Goal: Use online tool/utility: Utilize a website feature to perform a specific function

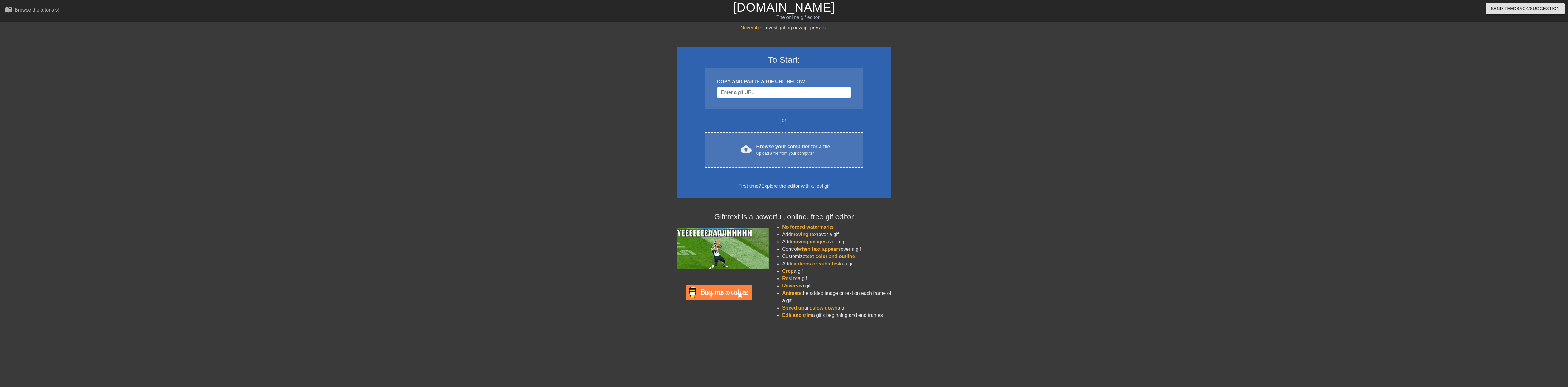
click at [730, 90] on input "Username" at bounding box center [784, 92] width 134 height 12
click at [767, 159] on div "cloud_upload Browse your computer for a file Upload a file from your computer C…" at bounding box center [784, 150] width 159 height 36
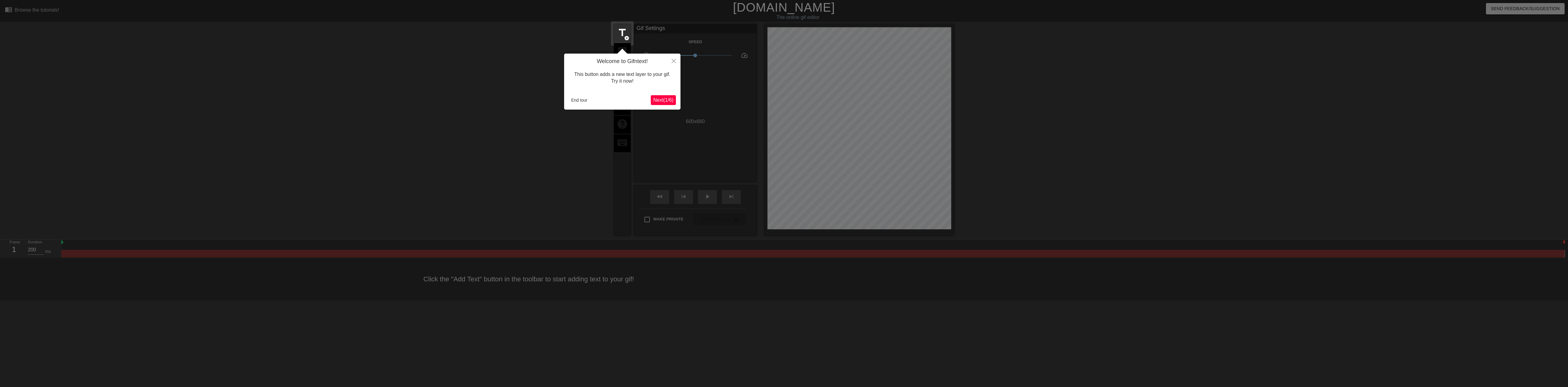
click at [656, 100] on span "Next ( 1 / 6 )" at bounding box center [663, 100] width 20 height 5
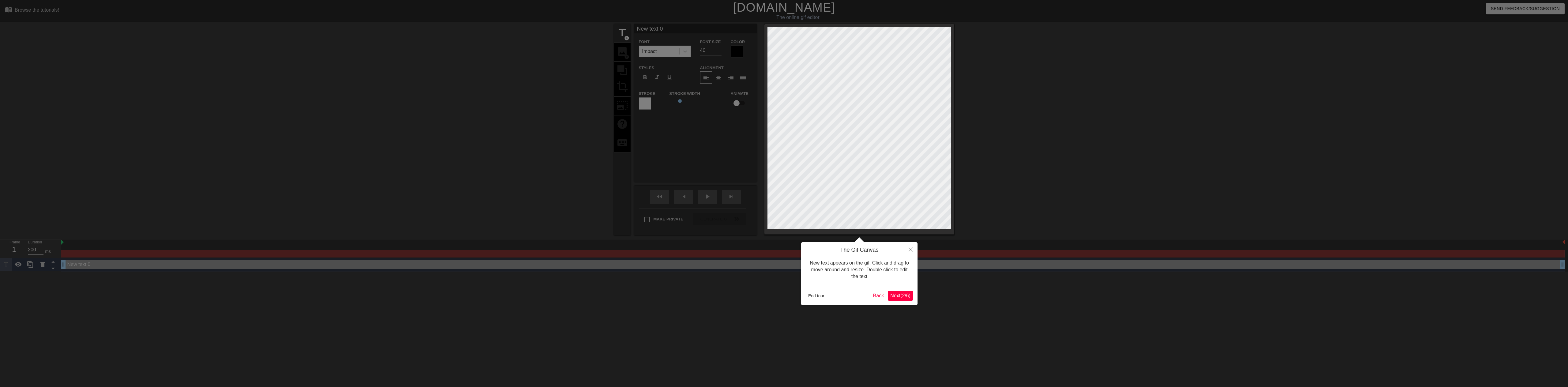
click at [656, 100] on div at bounding box center [784, 194] width 1568 height 387
click at [900, 298] on span "Next ( 2 / 6 )" at bounding box center [900, 295] width 20 height 5
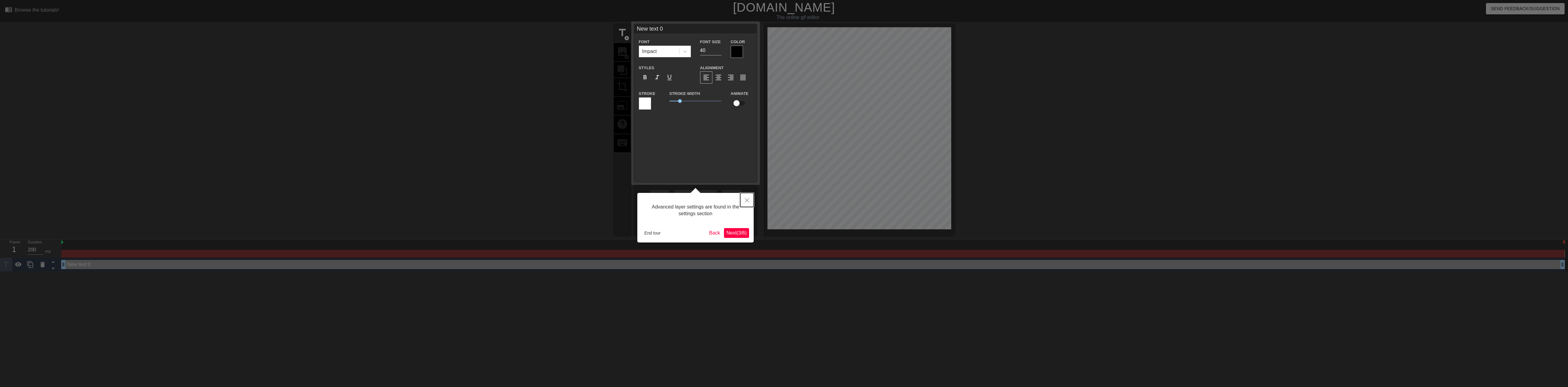
click at [746, 198] on button "Close" at bounding box center [747, 200] width 13 height 14
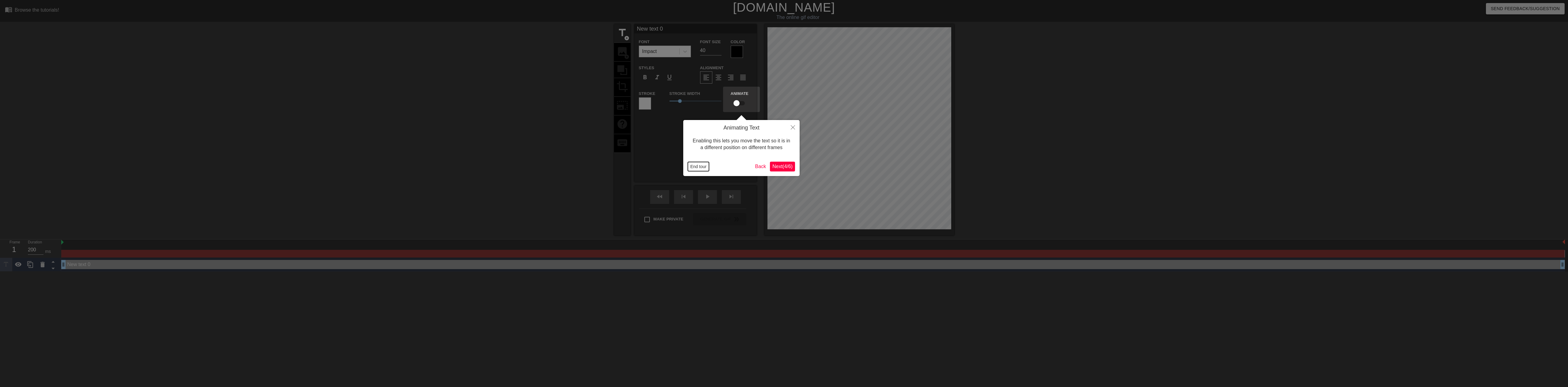
click at [698, 168] on button "End tour" at bounding box center [698, 166] width 21 height 9
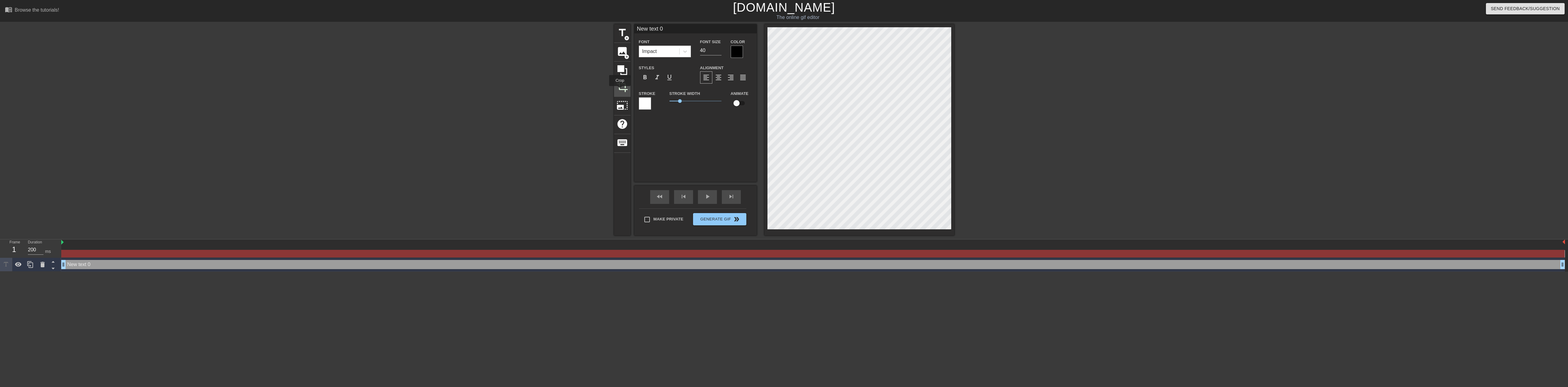
click at [620, 90] on span "crop" at bounding box center [622, 86] width 12 height 12
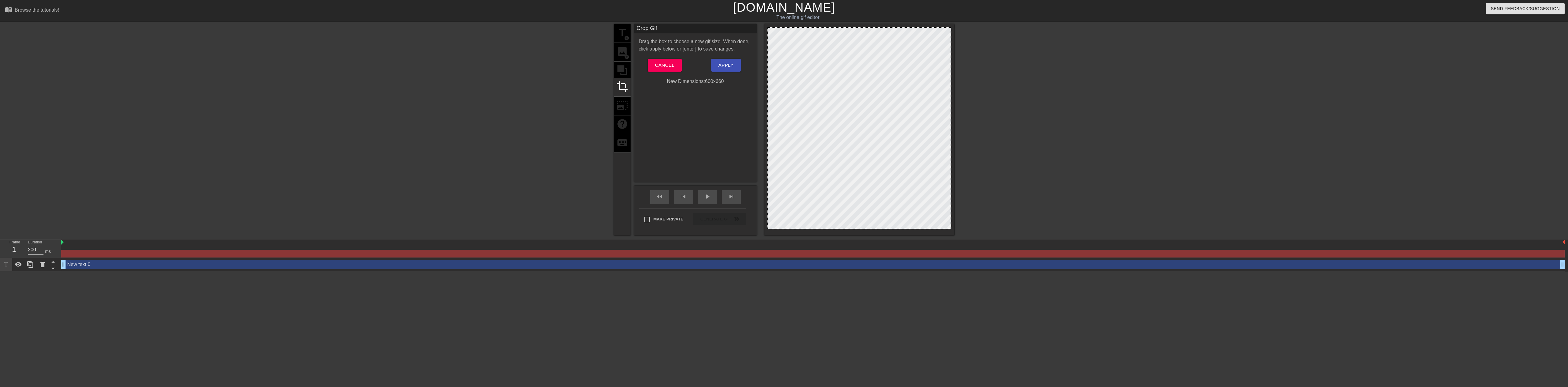
drag, startPoint x: 851, startPoint y: 28, endPoint x: 850, endPoint y: 16, distance: 12.0
click at [850, 16] on div "menu_book Browse the tutorials! [DOMAIN_NAME] The online gif editor Send Feedba…" at bounding box center [784, 136] width 1568 height 271
click at [618, 74] on div "title add_circle image add_circle crop photo_size_select_large help keyboard" at bounding box center [622, 130] width 16 height 211
click at [620, 59] on div "title add_circle image add_circle crop photo_size_select_large help keyboard" at bounding box center [622, 130] width 16 height 211
click at [673, 62] on span "Cancel" at bounding box center [665, 65] width 19 height 8
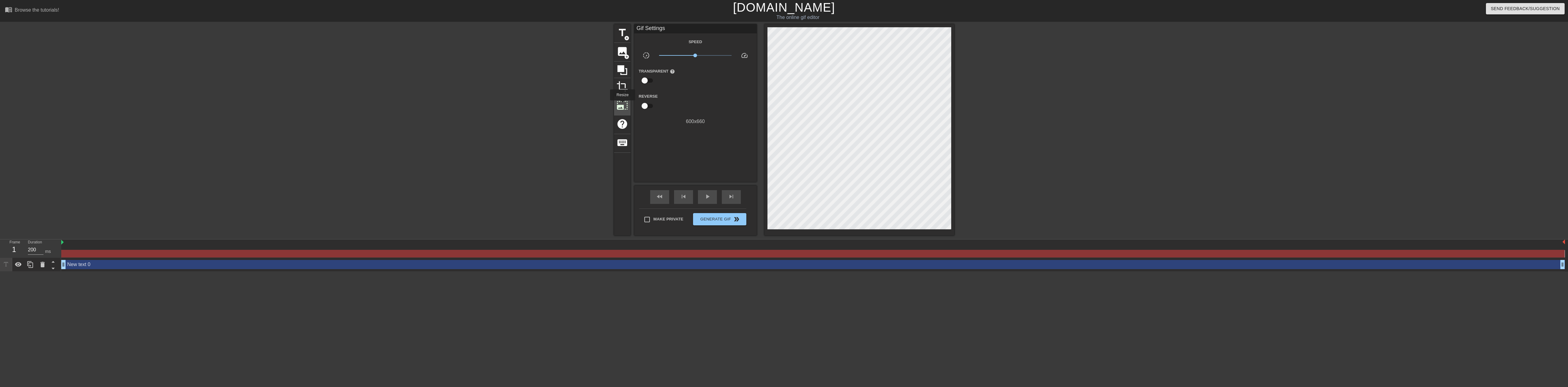
click at [622, 105] on span "photo_size_select_large" at bounding box center [622, 105] width 12 height 12
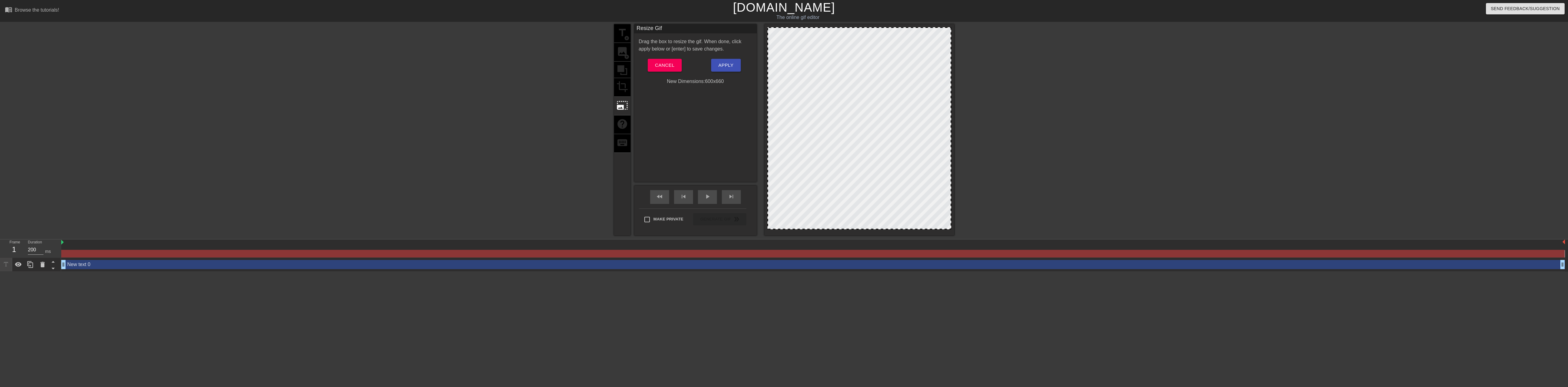
click at [617, 73] on div "title add_circle image add_circle crop photo_size_select_large help keyboard" at bounding box center [622, 130] width 16 height 211
click at [674, 60] on button "Cancel" at bounding box center [665, 65] width 34 height 13
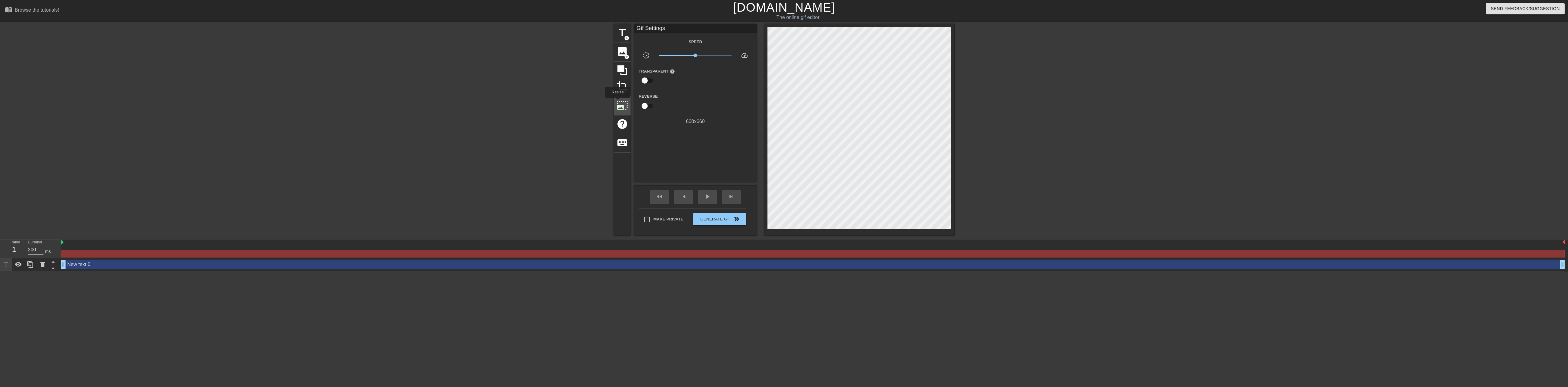
click at [617, 102] on span "photo_size_select_large" at bounding box center [622, 105] width 12 height 12
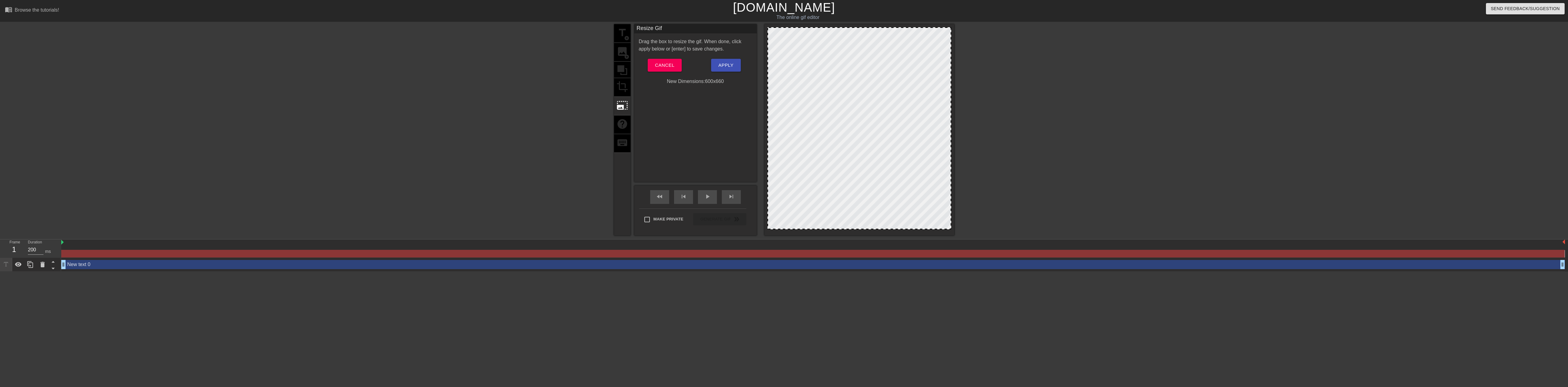
drag, startPoint x: 856, startPoint y: 27, endPoint x: 856, endPoint y: 19, distance: 8.0
click at [856, 19] on div "menu_book Browse the tutorials! [DOMAIN_NAME] The online gif editor Send Feedba…" at bounding box center [784, 136] width 1568 height 271
drag, startPoint x: 855, startPoint y: 35, endPoint x: 852, endPoint y: 82, distance: 47.1
click at [851, 73] on div at bounding box center [859, 128] width 184 height 202
click at [665, 68] on span "Cancel" at bounding box center [665, 65] width 19 height 8
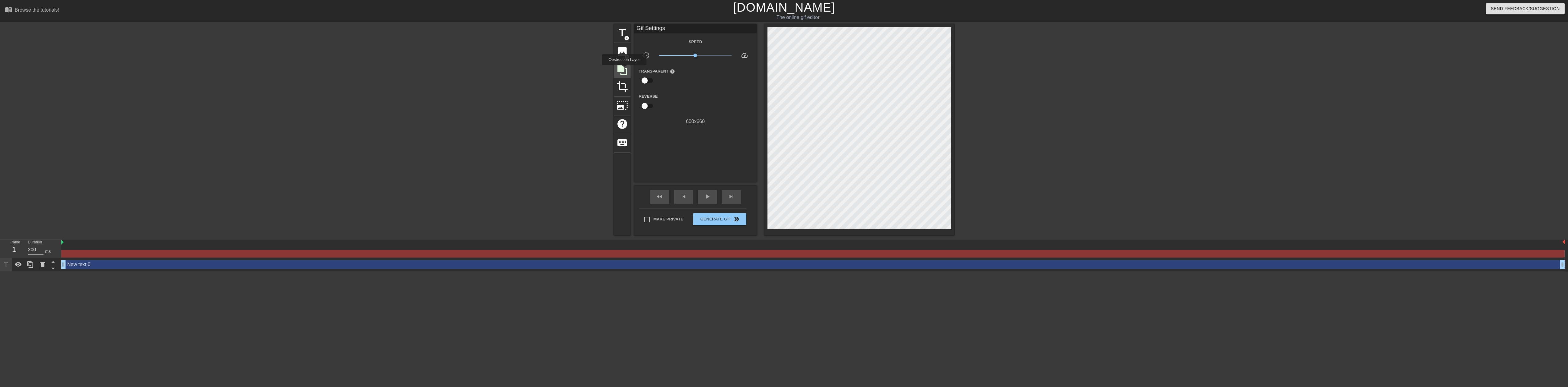
click at [624, 69] on icon at bounding box center [622, 70] width 12 height 12
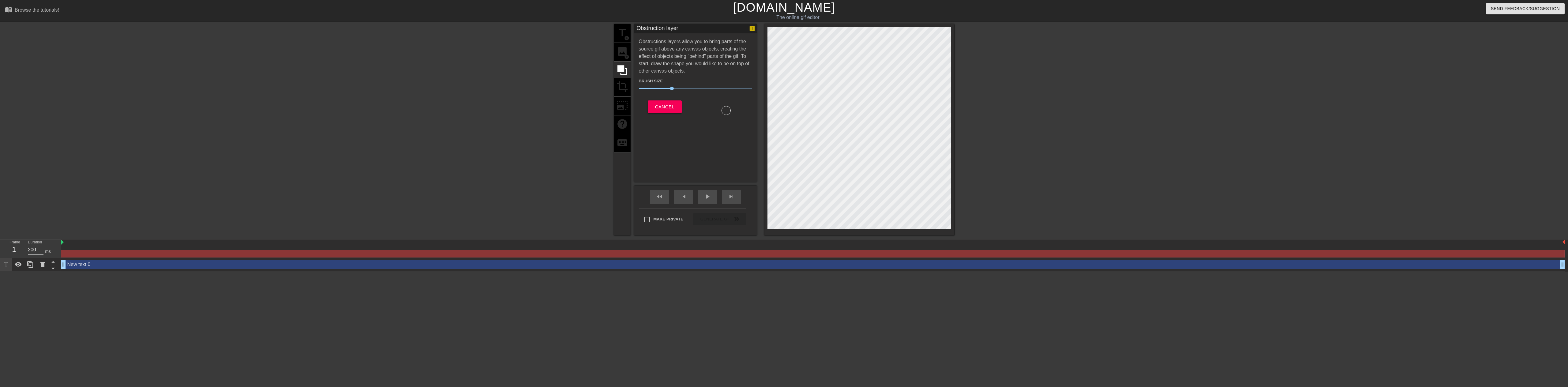
click at [625, 52] on div "title add_circle image add_circle crop photo_size_select_large help keyboard" at bounding box center [622, 130] width 16 height 211
click at [656, 111] on button "Cancel" at bounding box center [665, 106] width 34 height 13
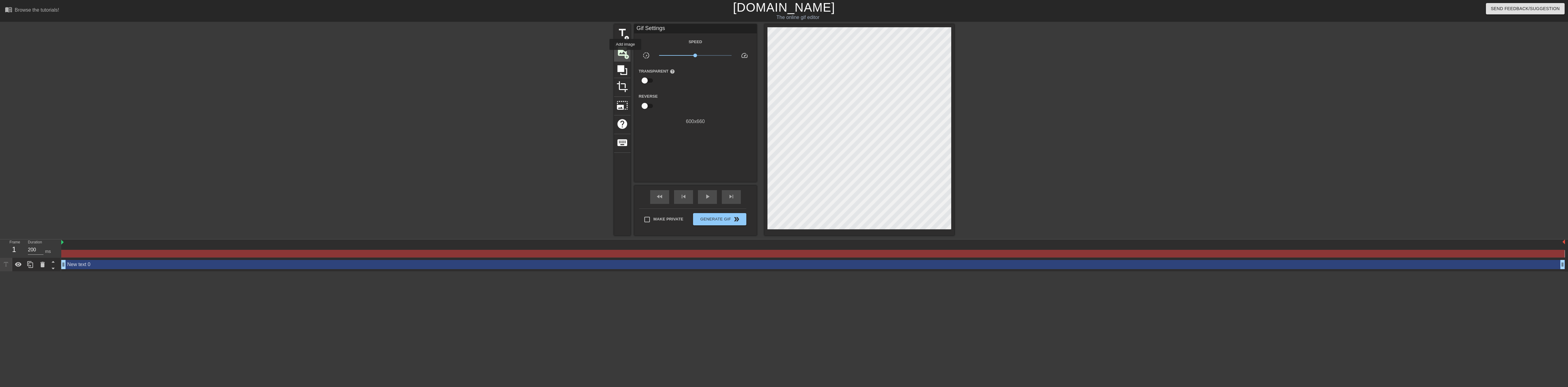
click at [625, 54] on span "add_circle" at bounding box center [626, 57] width 5 height 5
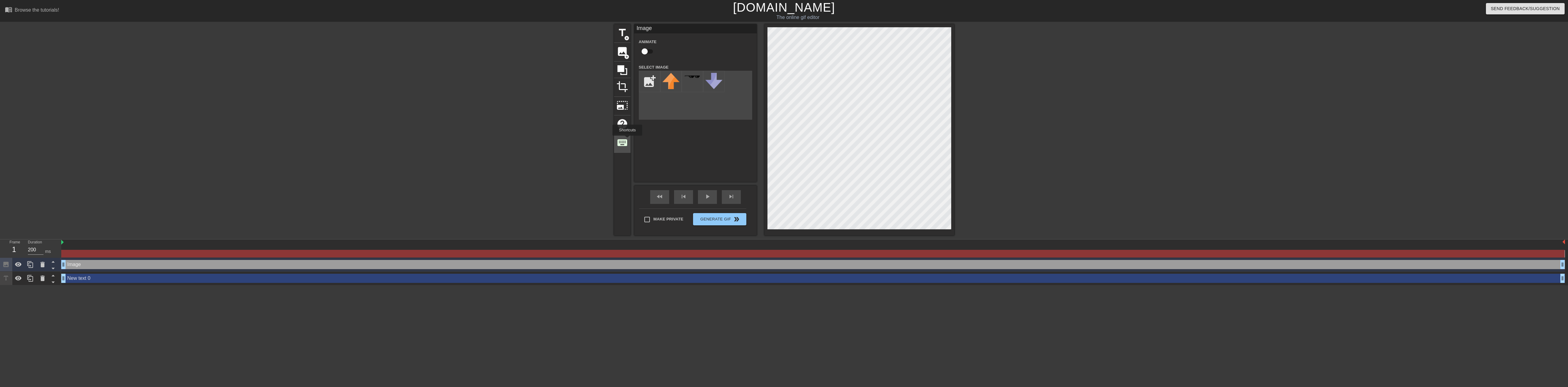
click at [627, 140] on span "keyboard" at bounding box center [622, 142] width 12 height 12
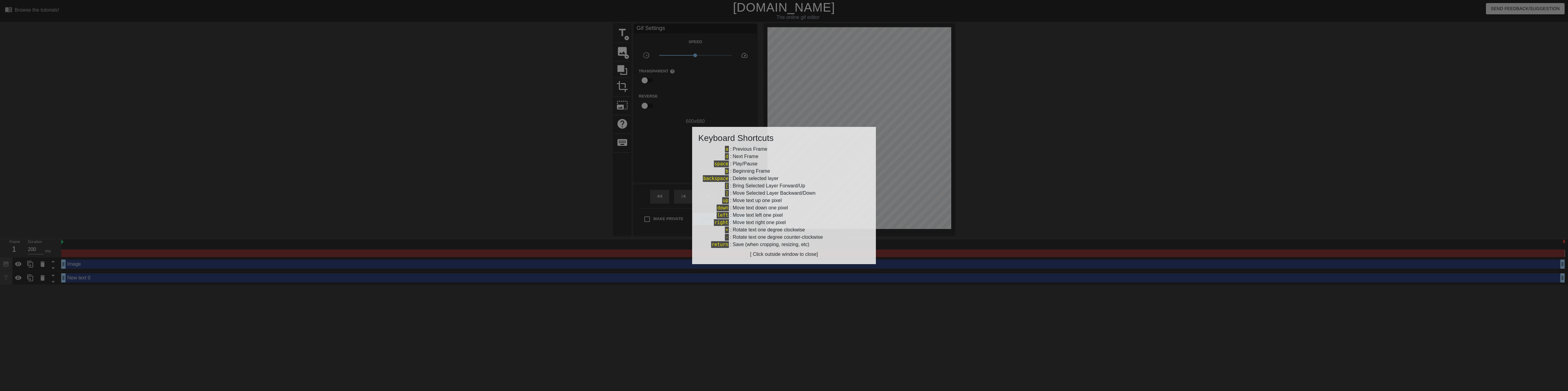
drag, startPoint x: 682, startPoint y: 25, endPoint x: 696, endPoint y: 18, distance: 15.7
drag, startPoint x: 696, startPoint y: 18, endPoint x: 691, endPoint y: 27, distance: 10.3
